Goal: Transaction & Acquisition: Purchase product/service

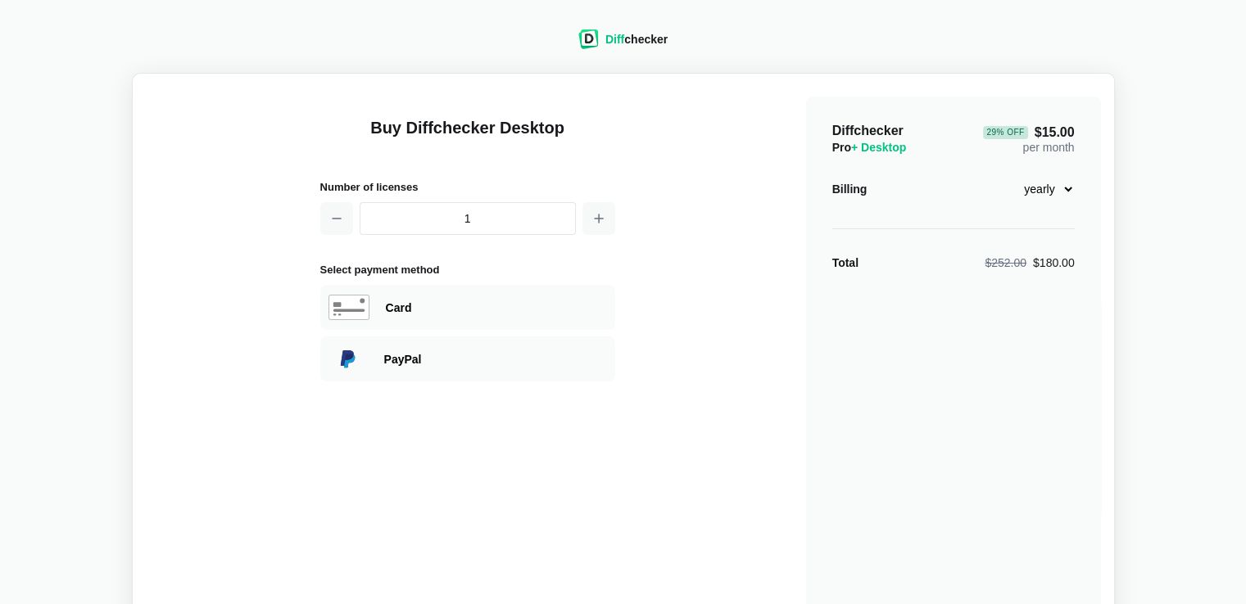
click at [1061, 196] on select "monthly yearly" at bounding box center [1039, 189] width 70 height 28
select select "desktop-monthly-21"
click at [1004, 175] on select "monthly yearly" at bounding box center [1039, 189] width 70 height 28
click at [1032, 191] on select "monthly yearly" at bounding box center [1039, 189] width 70 height 28
click at [1077, 171] on div "Diffchecker Pro + Desktop $21.00 per month Billing monthly yearly Total $21.00" at bounding box center [953, 392] width 295 height 590
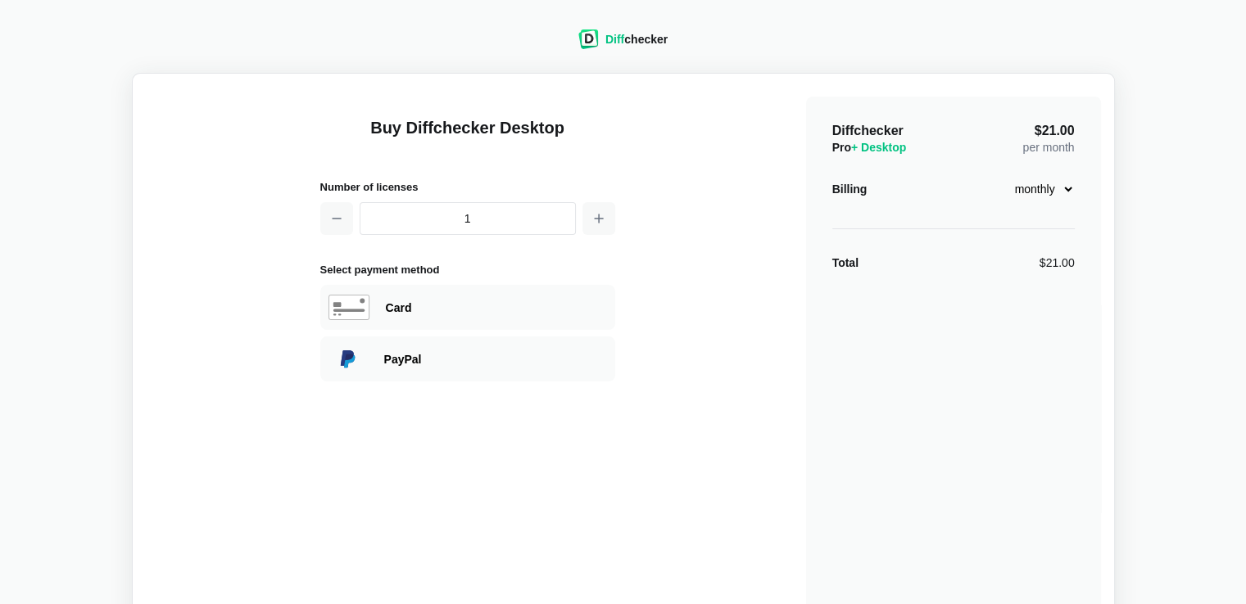
click at [879, 149] on span "+ Desktop" at bounding box center [878, 147] width 55 height 13
click at [344, 221] on button "button" at bounding box center [336, 218] width 33 height 33
click at [894, 265] on div "Total $252.00 $180.00" at bounding box center [953, 263] width 242 height 16
click at [1071, 179] on select "monthly yearly" at bounding box center [1039, 189] width 70 height 28
click at [1070, 187] on select "monthly yearly" at bounding box center [1039, 189] width 70 height 28
